Goal: Task Accomplishment & Management: Manage account settings

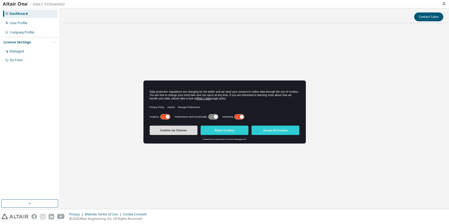
click at [181, 130] on button "Confirm my Choices" at bounding box center [174, 130] width 48 height 9
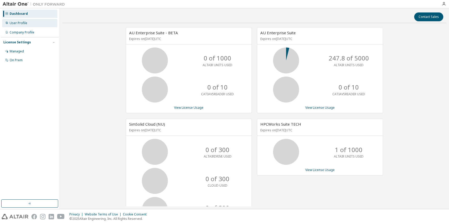
click at [26, 23] on div "User Profile" at bounding box center [19, 23] width 18 height 4
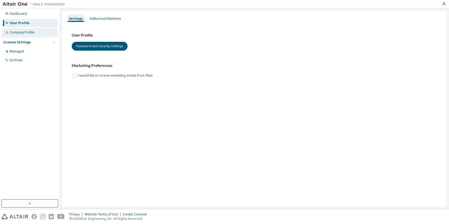
click at [25, 31] on div "Company Profile" at bounding box center [22, 32] width 25 height 4
